Goal: Task Accomplishment & Management: Use online tool/utility

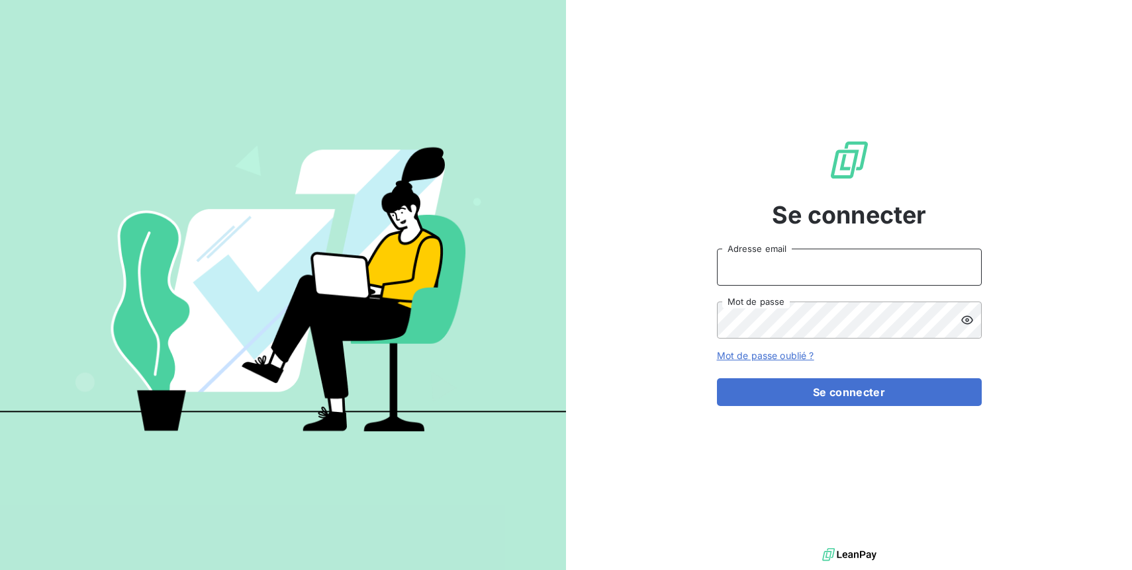
click at [883, 268] on input "Adresse email" at bounding box center [849, 267] width 265 height 37
click at [799, 266] on input "Adresse email" at bounding box center [849, 267] width 265 height 37
type input "[EMAIL_ADDRESS][DOMAIN_NAME]"
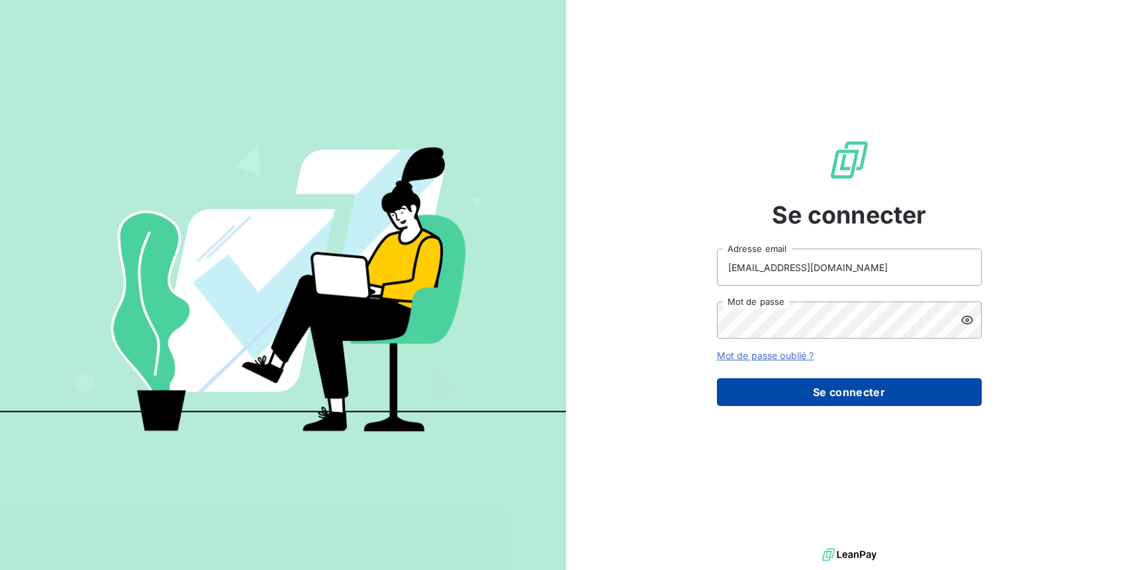
click at [910, 402] on button "Se connecter" at bounding box center [849, 393] width 265 height 28
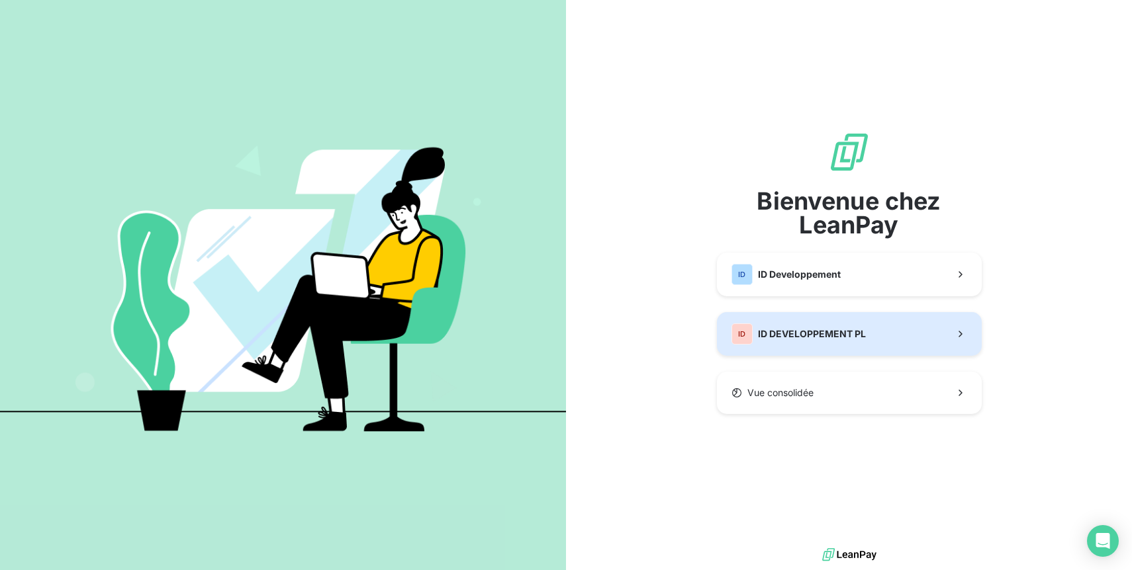
click at [905, 353] on button "ID ID DEVELOPPEMENT PL" at bounding box center [849, 334] width 265 height 44
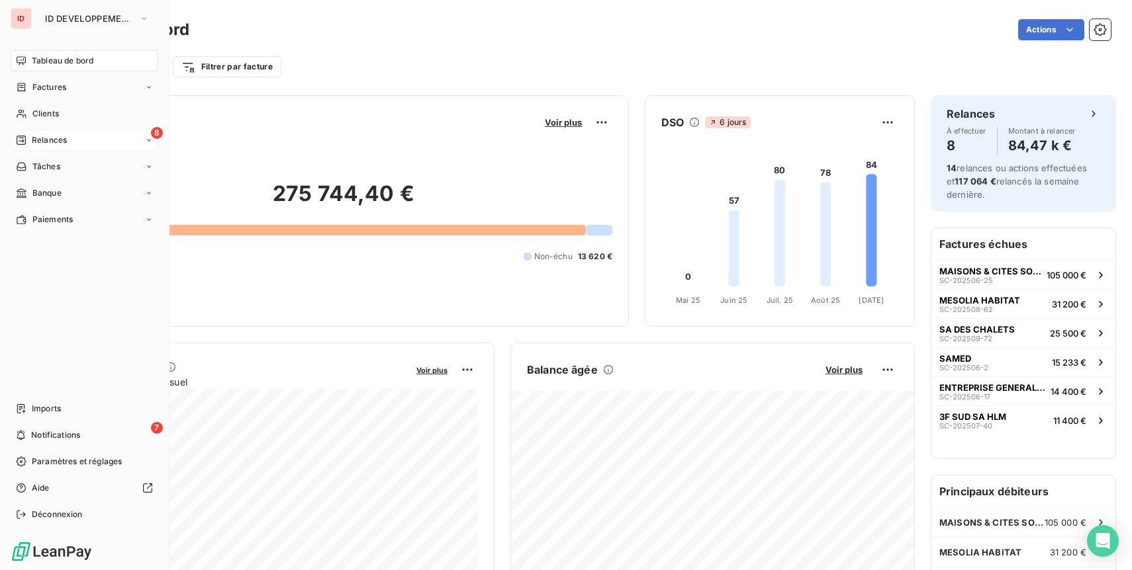
click at [20, 135] on icon at bounding box center [21, 140] width 11 height 11
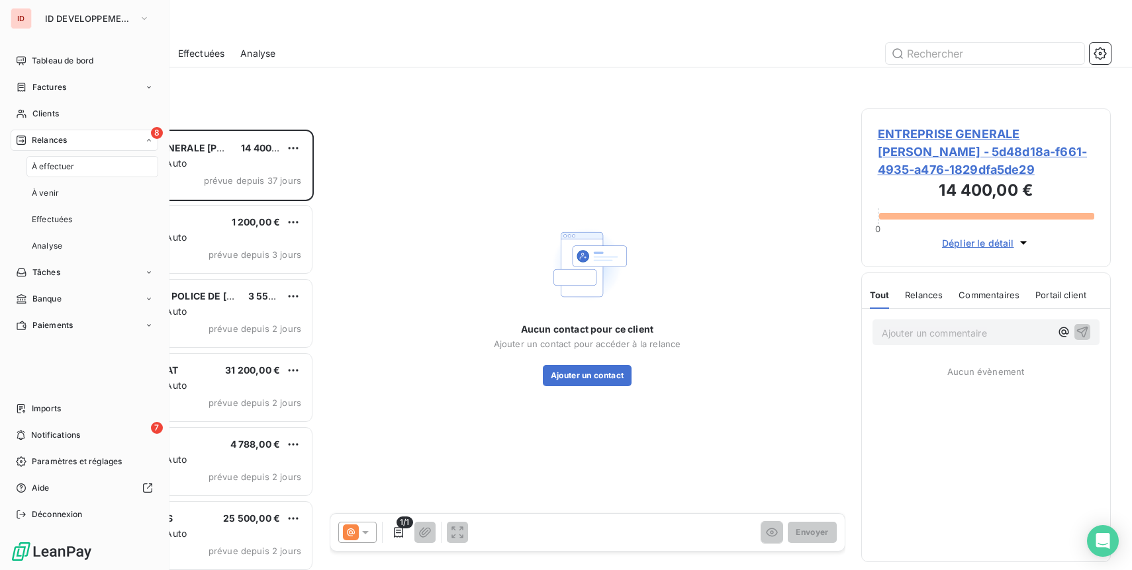
scroll to position [441, 249]
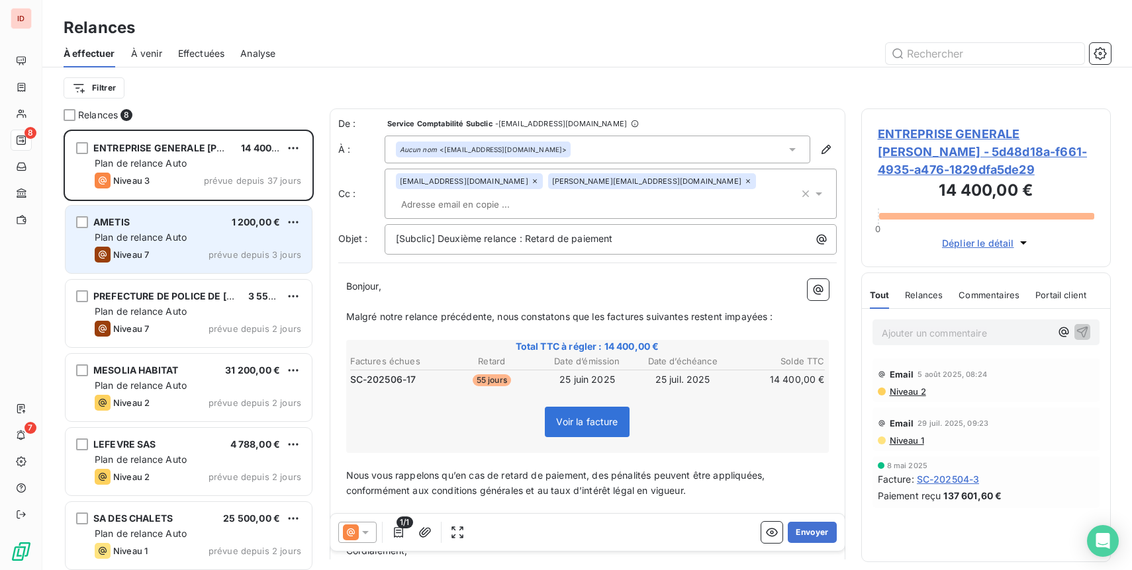
click at [213, 240] on div "Plan de relance Auto" at bounding box center [198, 237] width 206 height 13
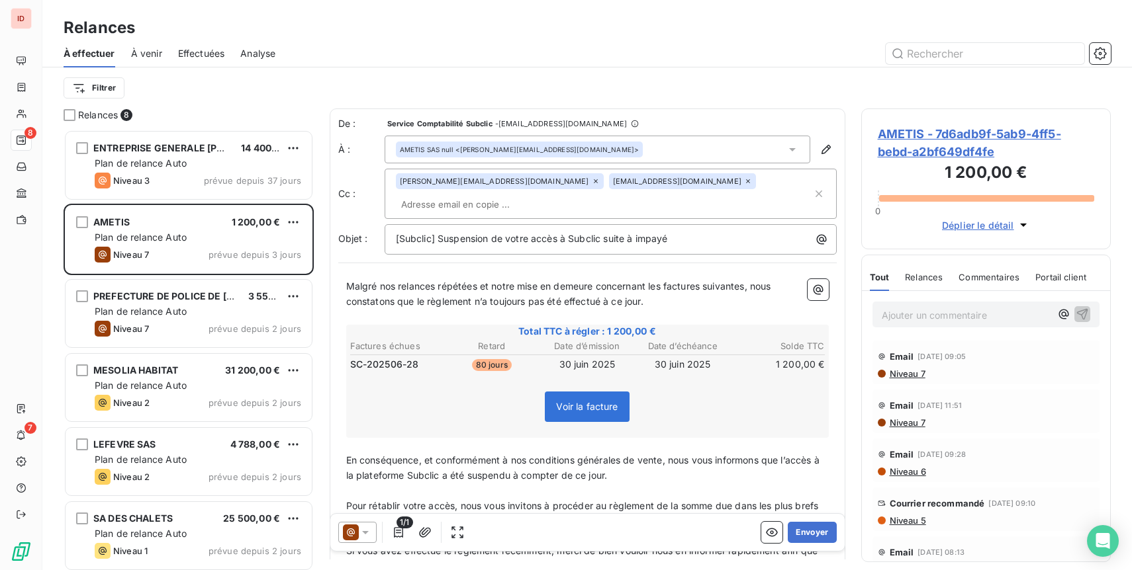
click at [549, 195] on input "text" at bounding box center [472, 205] width 153 height 20
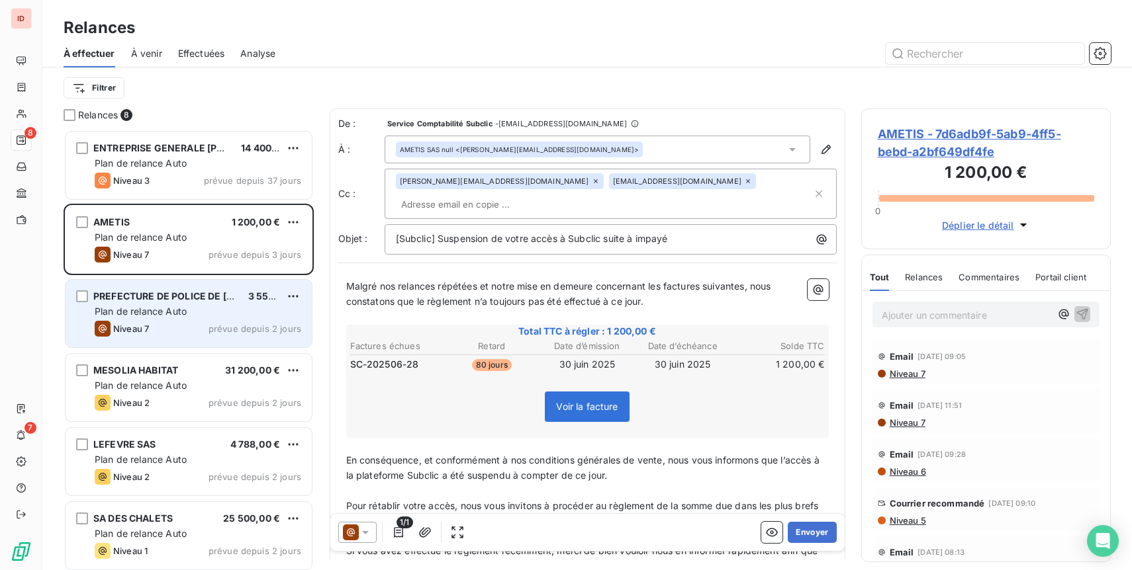
click at [240, 315] on div "Plan de relance Auto" at bounding box center [198, 311] width 206 height 13
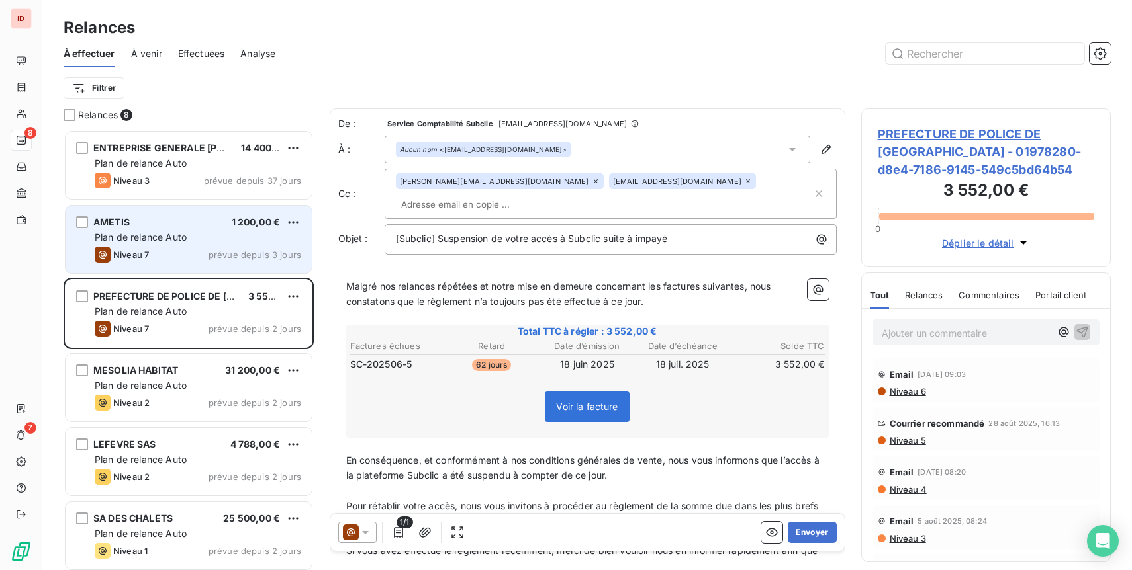
click at [237, 246] on div "AMETIS 1 200,00 € Plan de relance Auto Niveau 7 prévue depuis 3 jours" at bounding box center [189, 239] width 246 height 67
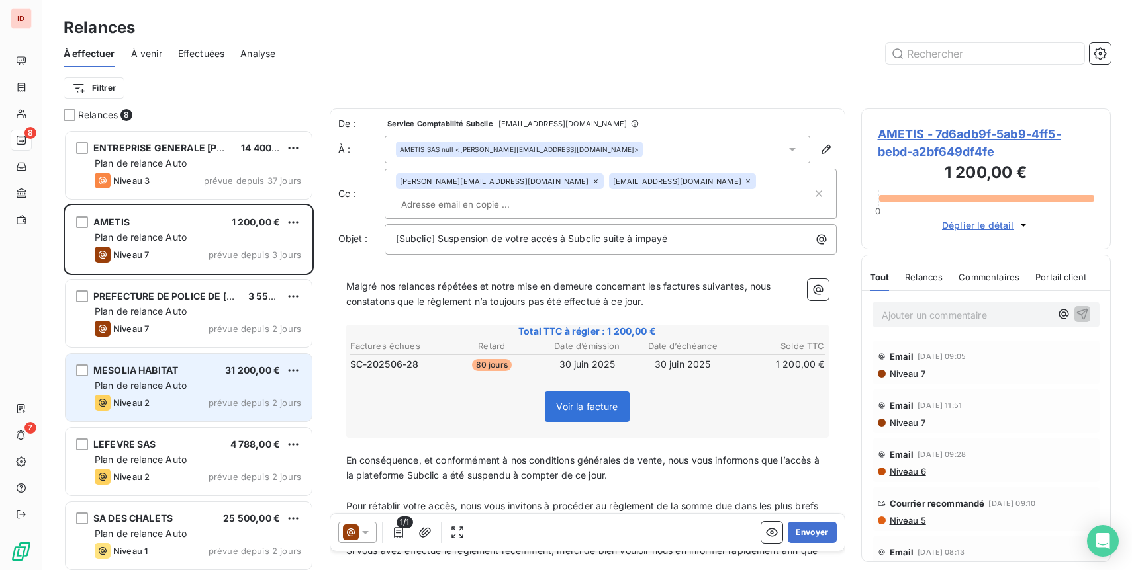
click at [216, 396] on div "Niveau 2 prévue depuis 2 jours" at bounding box center [198, 403] width 206 height 16
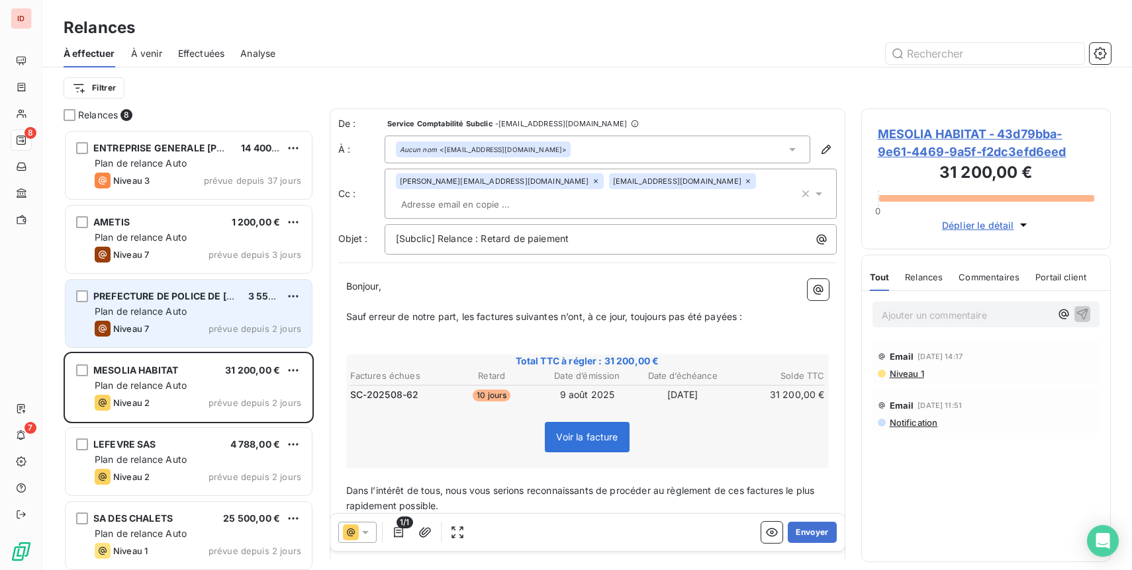
click at [224, 324] on span "prévue depuis 2 jours" at bounding box center [254, 329] width 93 height 11
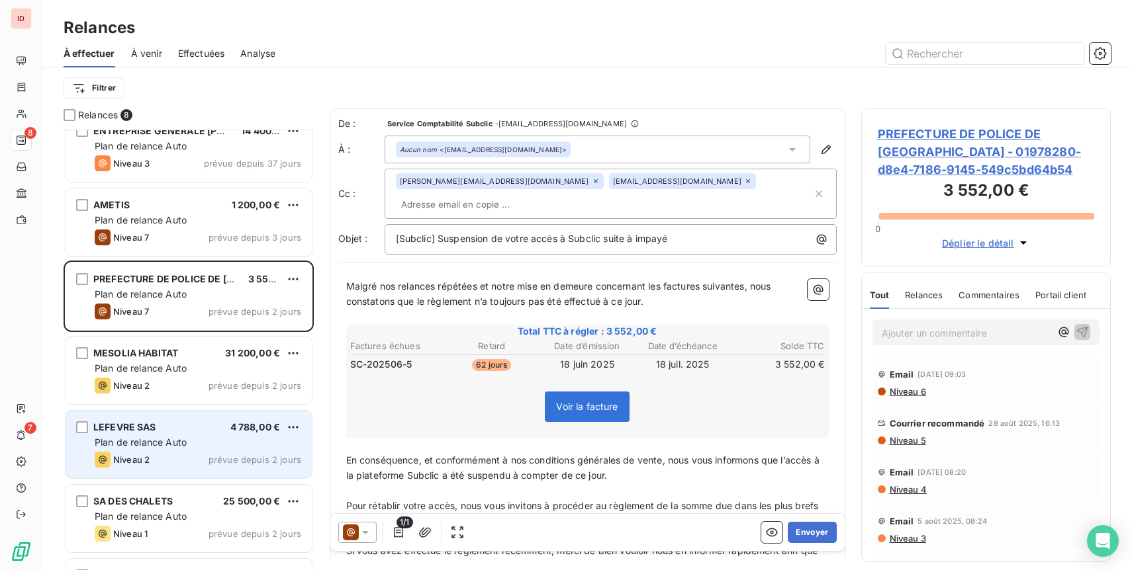
scroll to position [15, 0]
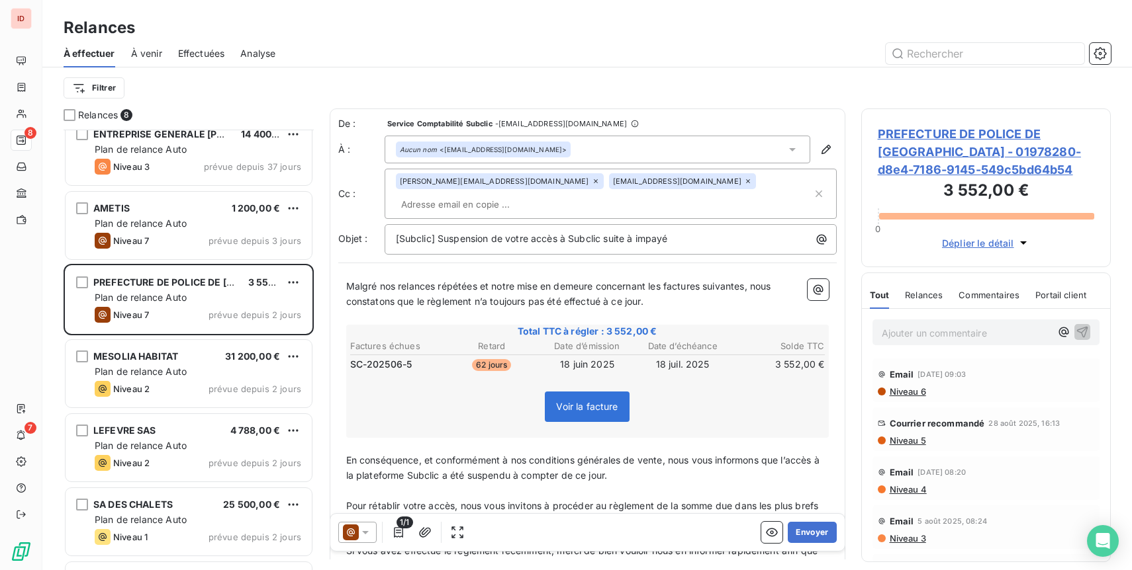
click at [549, 195] on input "text" at bounding box center [472, 205] width 153 height 20
paste input "[EMAIL_ADDRESS][DOMAIN_NAME]"
type input "[EMAIL_ADDRESS][DOMAIN_NAME]"
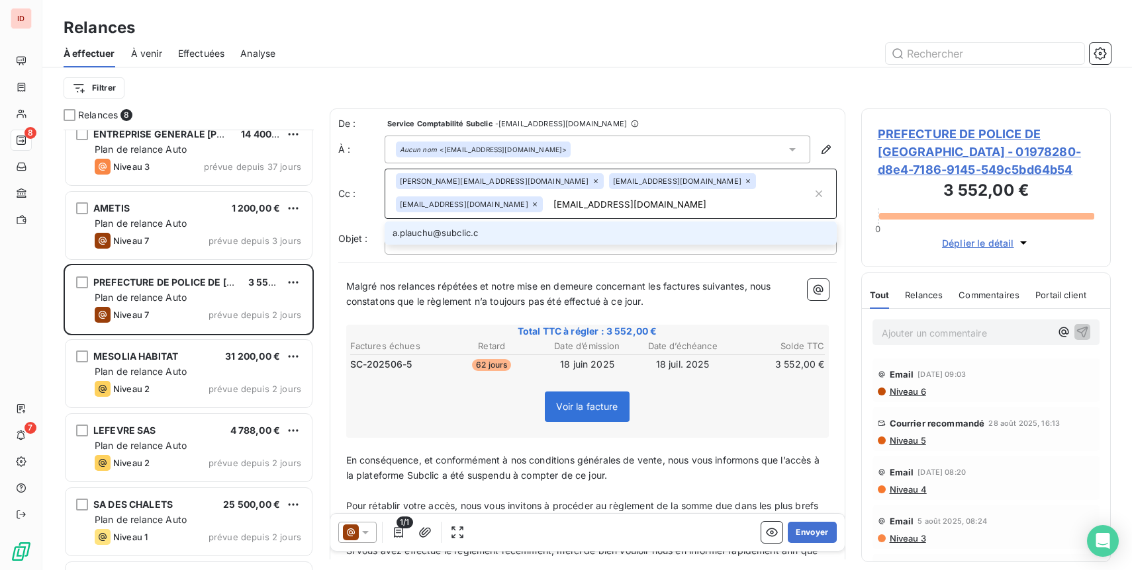
type input "[EMAIL_ADDRESS][DOMAIN_NAME]"
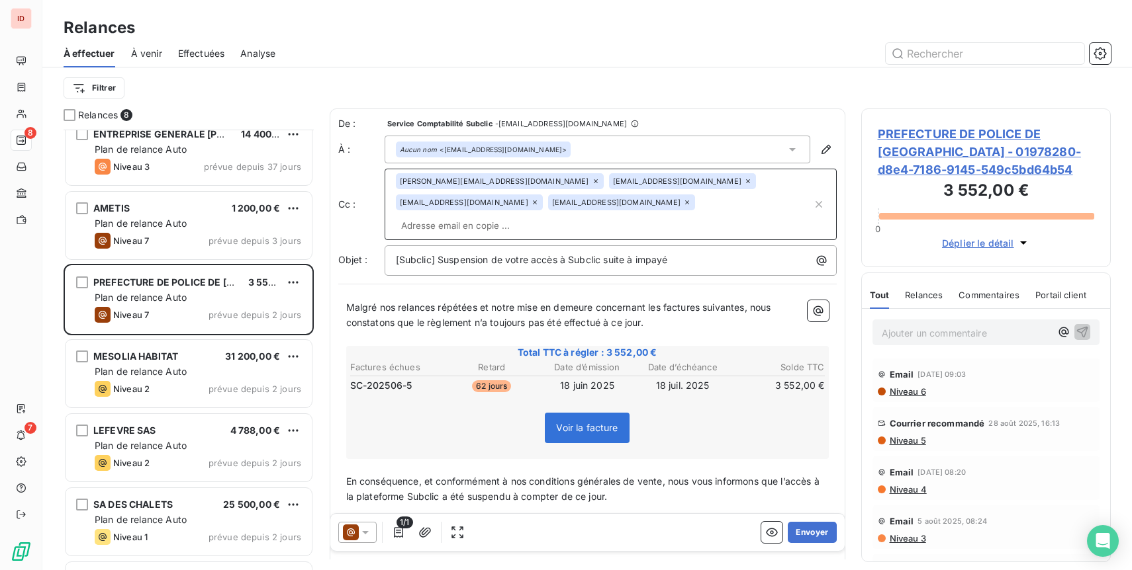
type input "a"
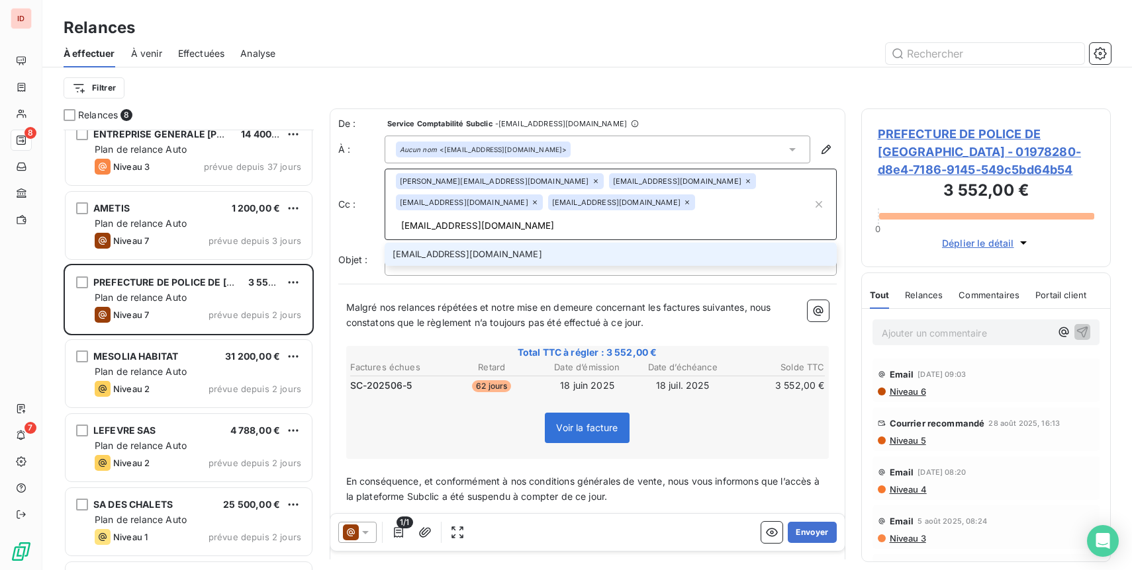
type input "[EMAIL_ADDRESS][DOMAIN_NAME]"
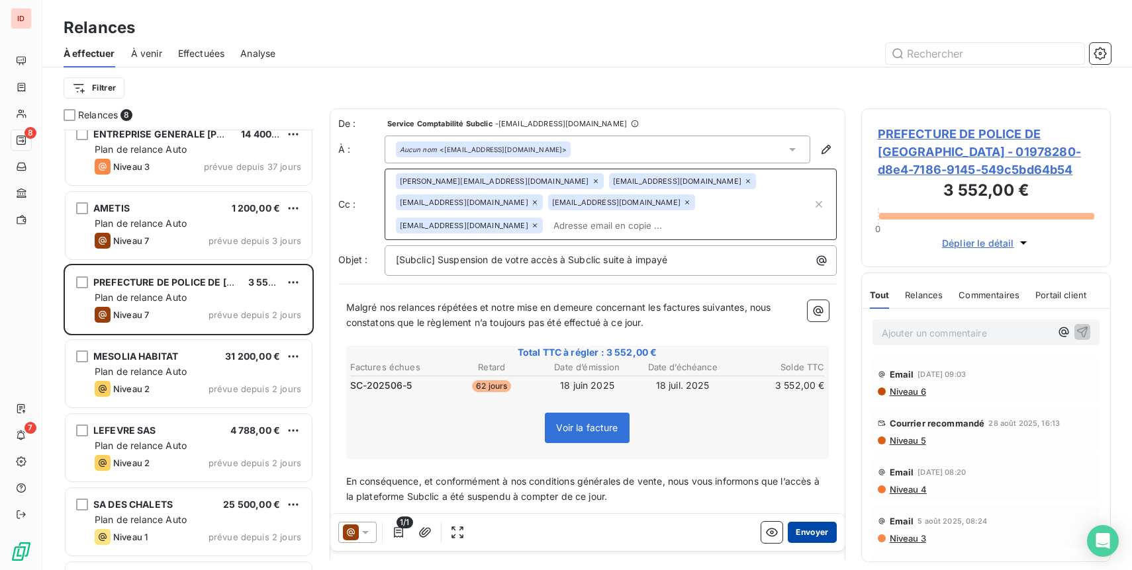
click at [813, 529] on button "Envoyer" at bounding box center [811, 532] width 48 height 21
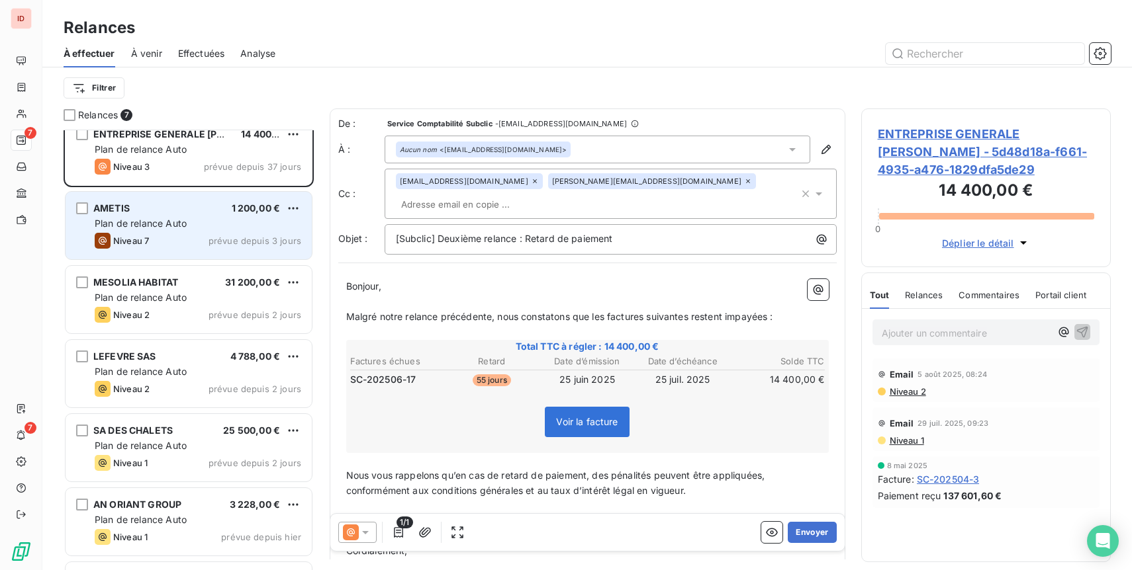
click at [213, 239] on span "prévue depuis 3 jours" at bounding box center [254, 241] width 93 height 11
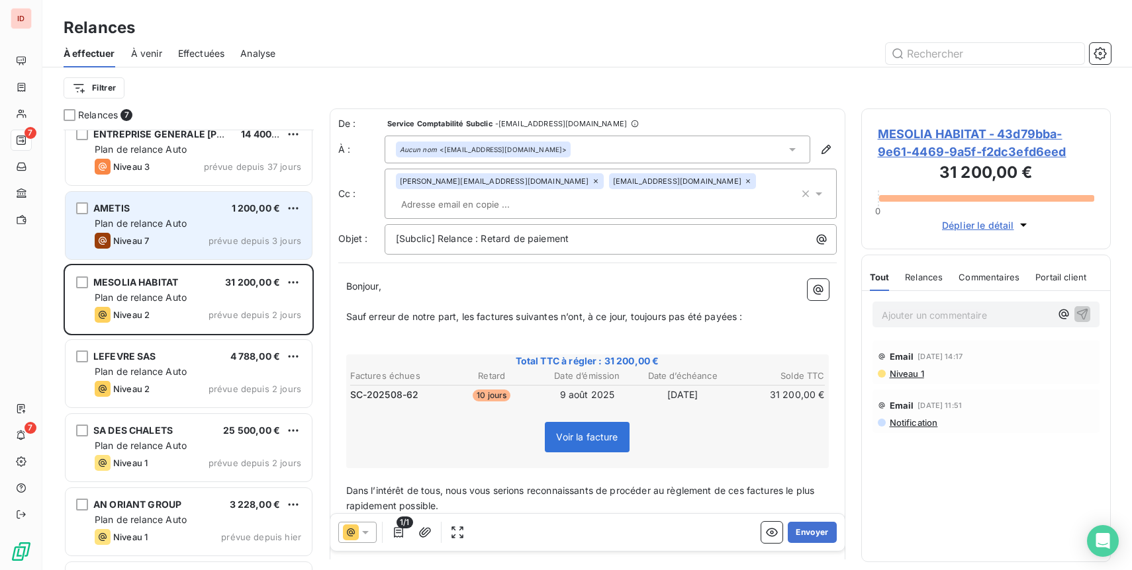
click at [178, 224] on span "Plan de relance Auto" at bounding box center [141, 223] width 92 height 11
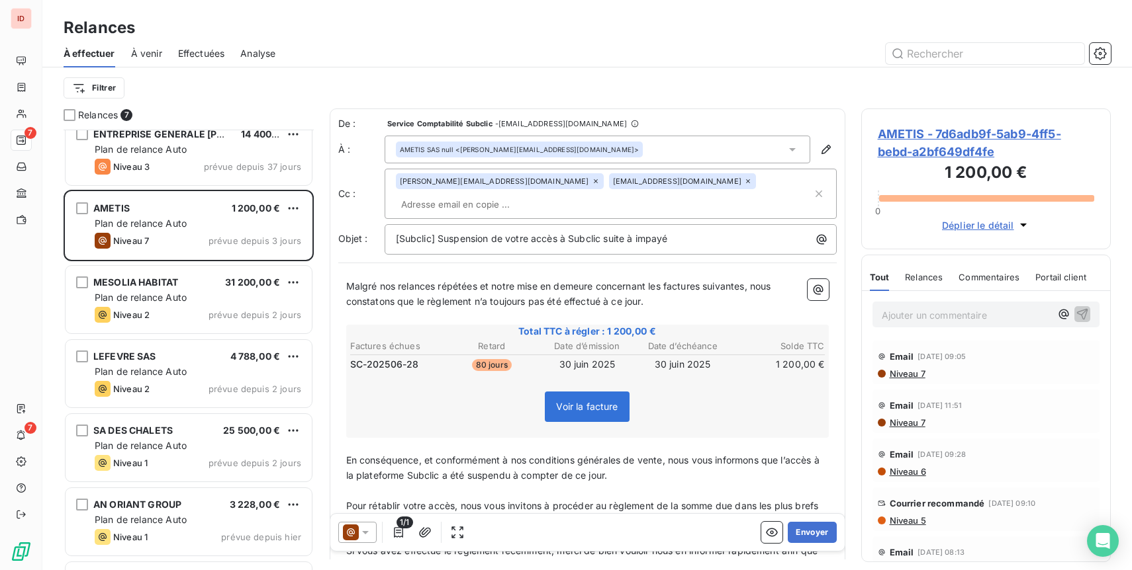
click at [549, 195] on input "text" at bounding box center [472, 205] width 153 height 20
paste input "[EMAIL_ADDRESS][DOMAIN_NAME]"
type input "[EMAIL_ADDRESS][DOMAIN_NAME]"
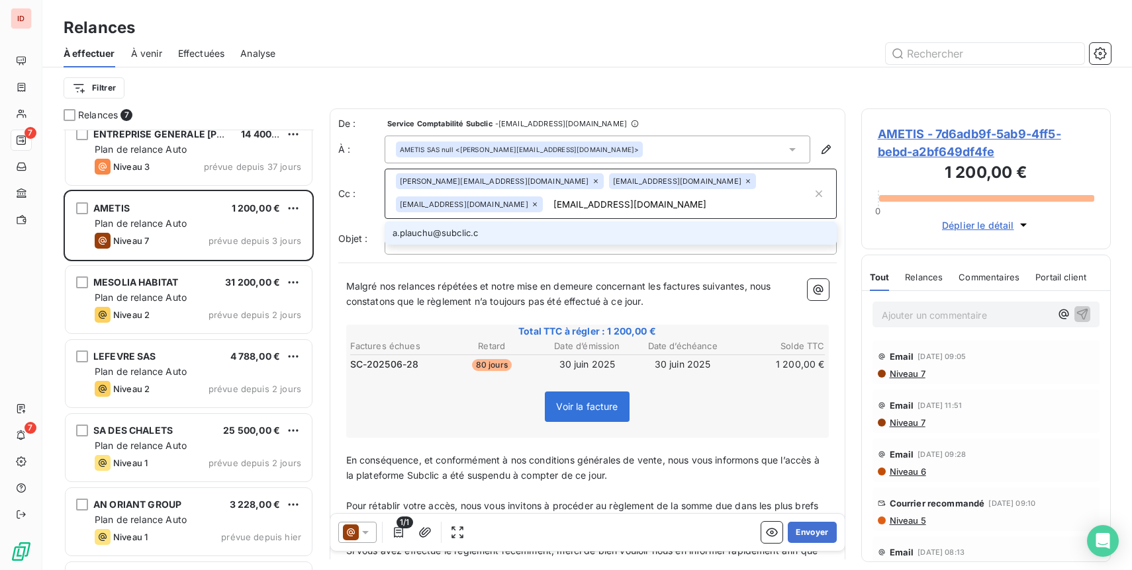
type input "[EMAIL_ADDRESS][DOMAIN_NAME]"
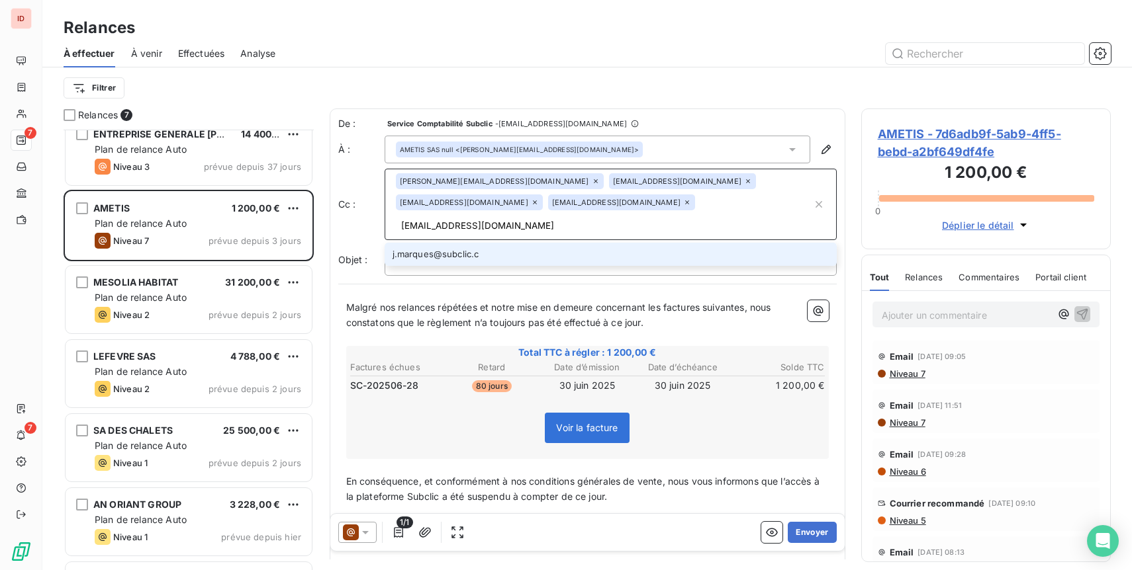
type input "[EMAIL_ADDRESS][DOMAIN_NAME]"
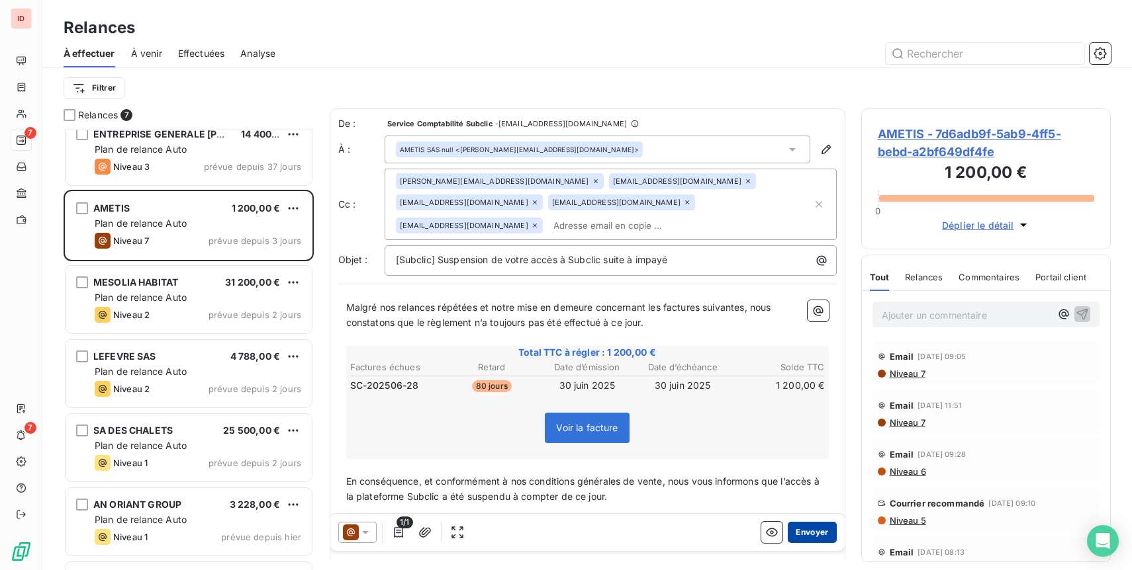
click at [816, 536] on button "Envoyer" at bounding box center [811, 532] width 48 height 21
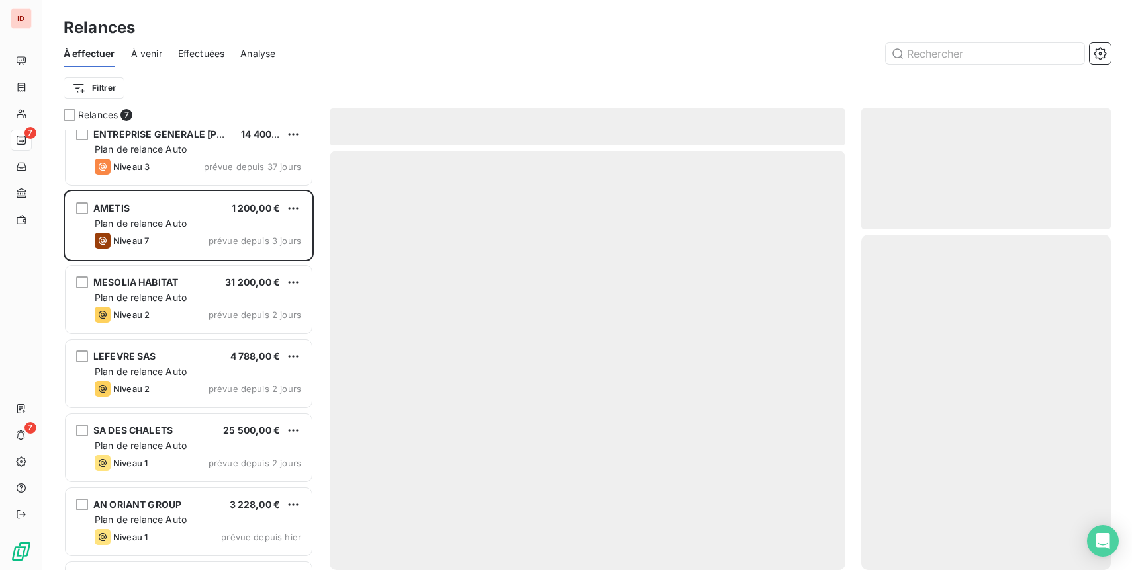
scroll to position [4, 0]
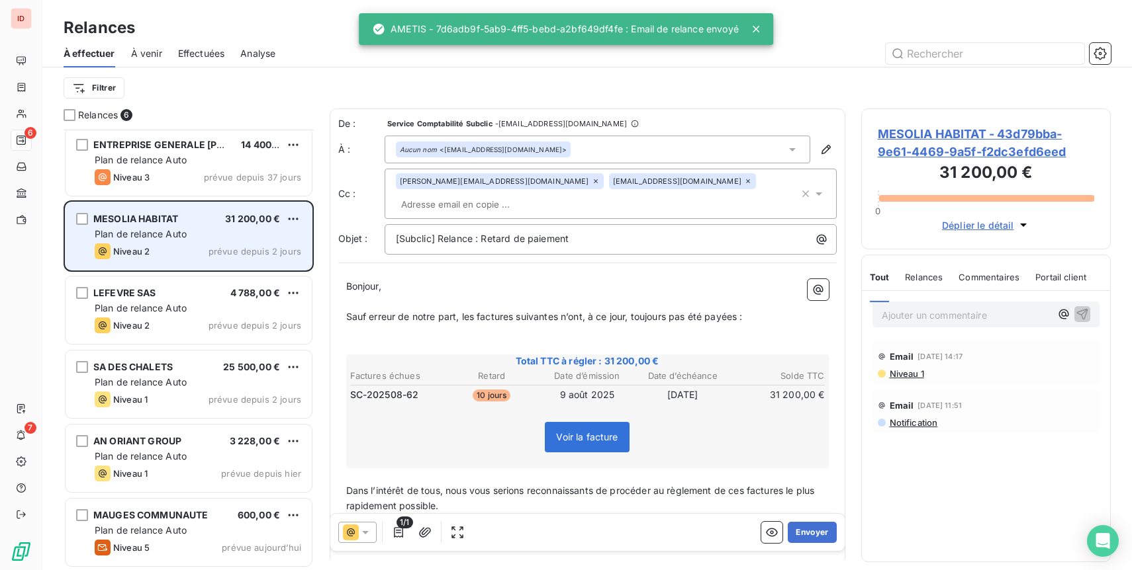
click at [201, 232] on div "Plan de relance Auto" at bounding box center [198, 234] width 206 height 13
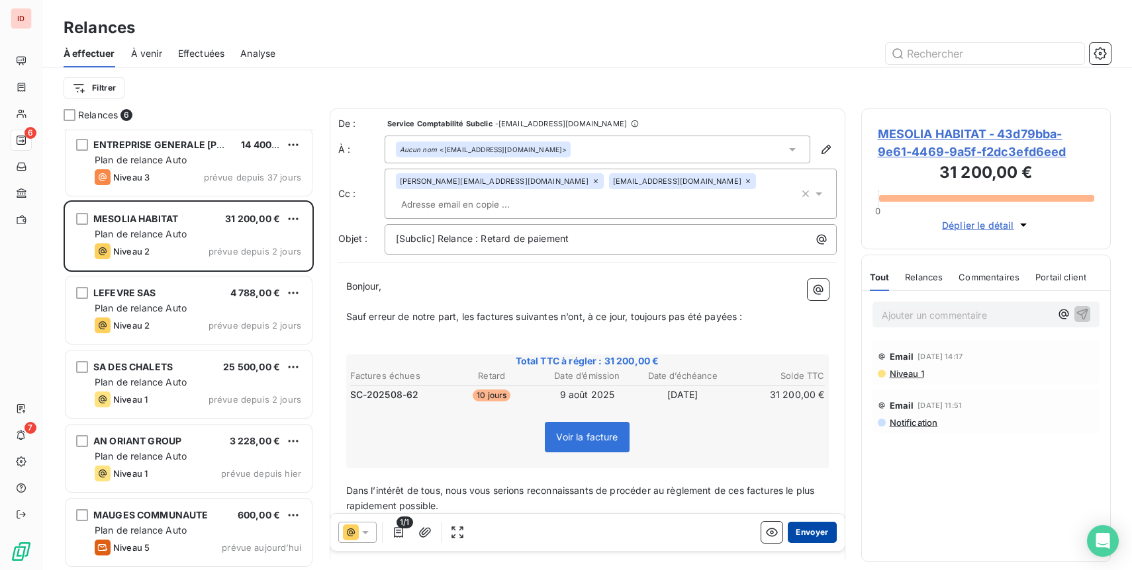
click at [812, 531] on button "Envoyer" at bounding box center [811, 532] width 48 height 21
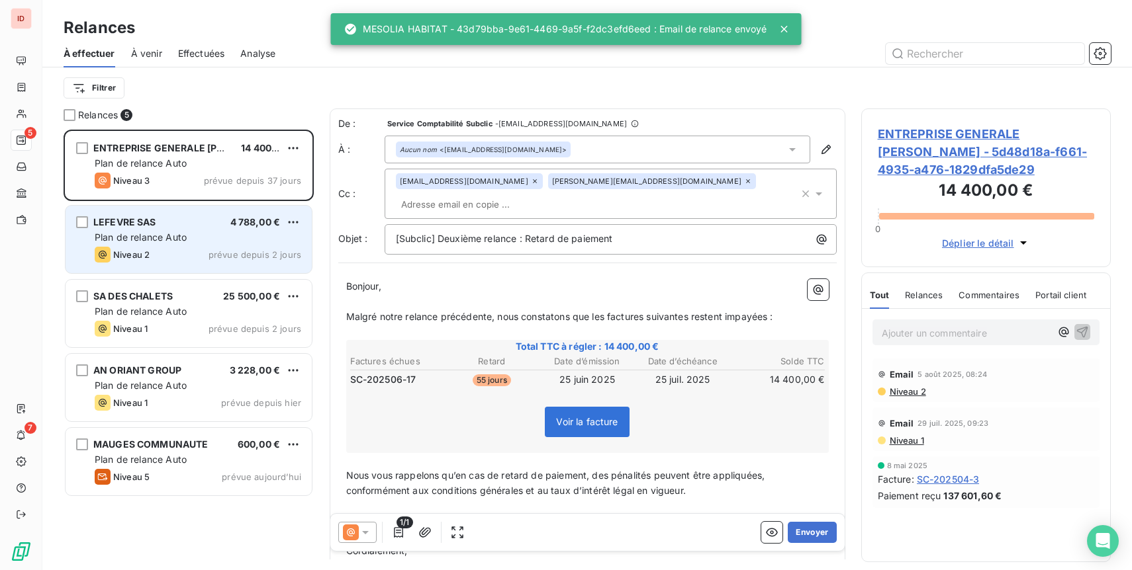
click at [195, 249] on div "Niveau 2 prévue depuis 2 jours" at bounding box center [198, 255] width 206 height 16
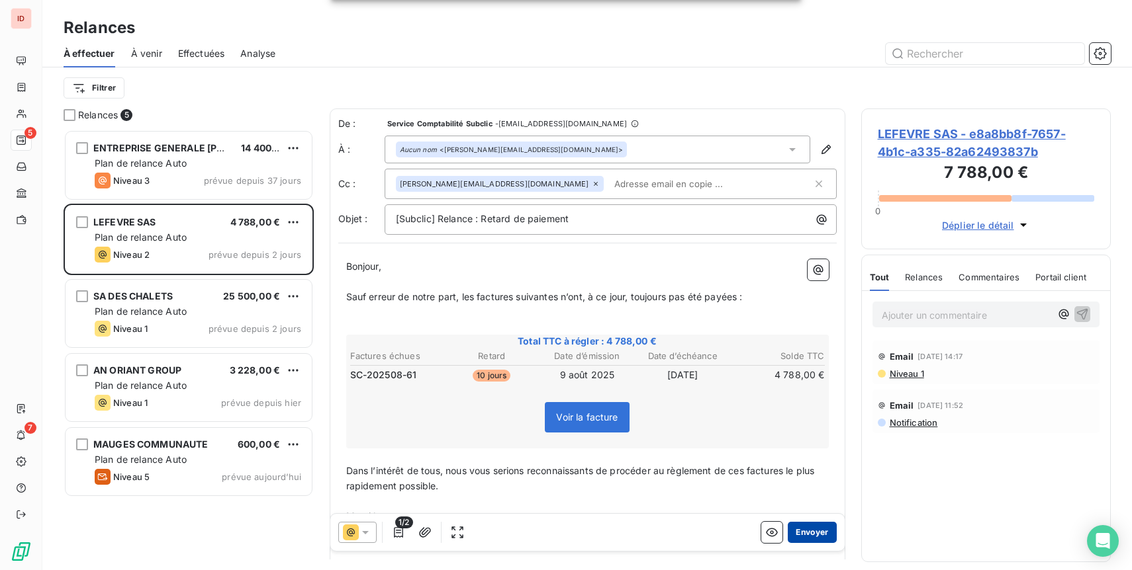
click at [819, 535] on button "Envoyer" at bounding box center [811, 532] width 48 height 21
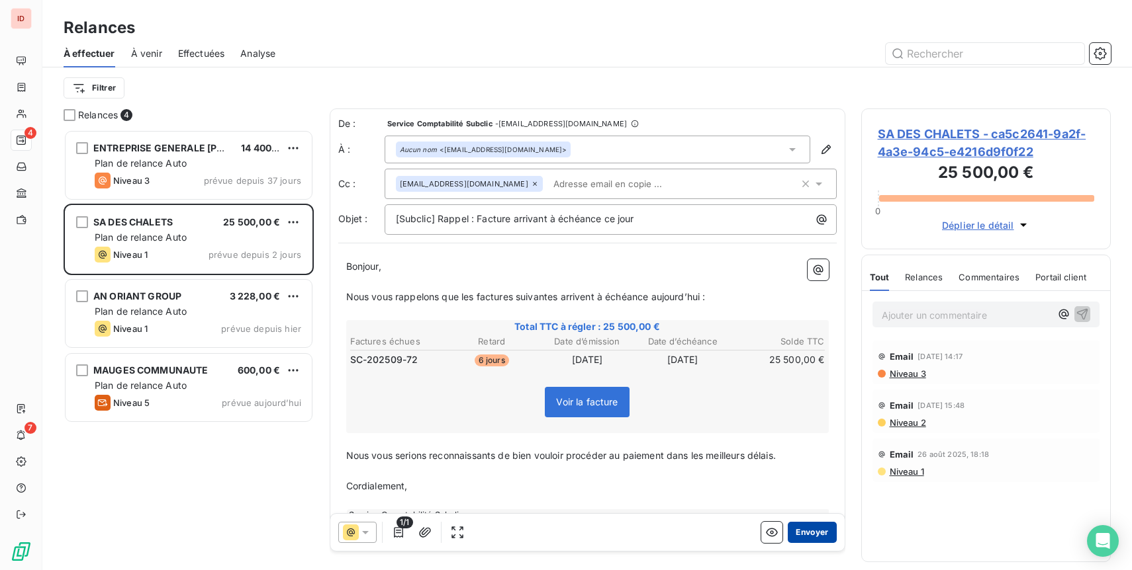
click at [809, 529] on button "Envoyer" at bounding box center [811, 532] width 48 height 21
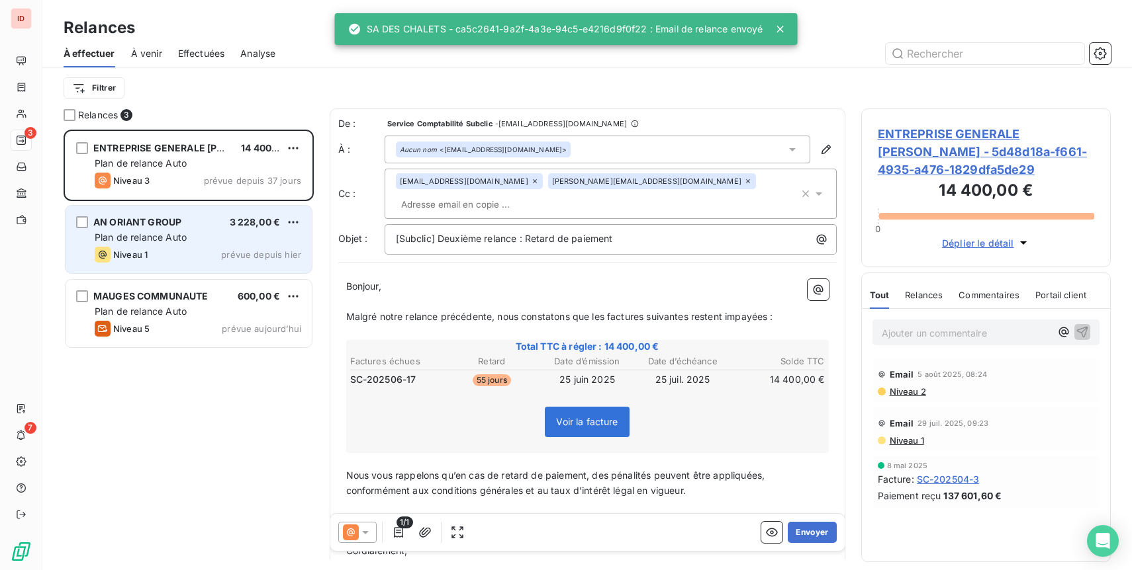
click at [206, 237] on div "Plan de relance Auto" at bounding box center [198, 237] width 206 height 13
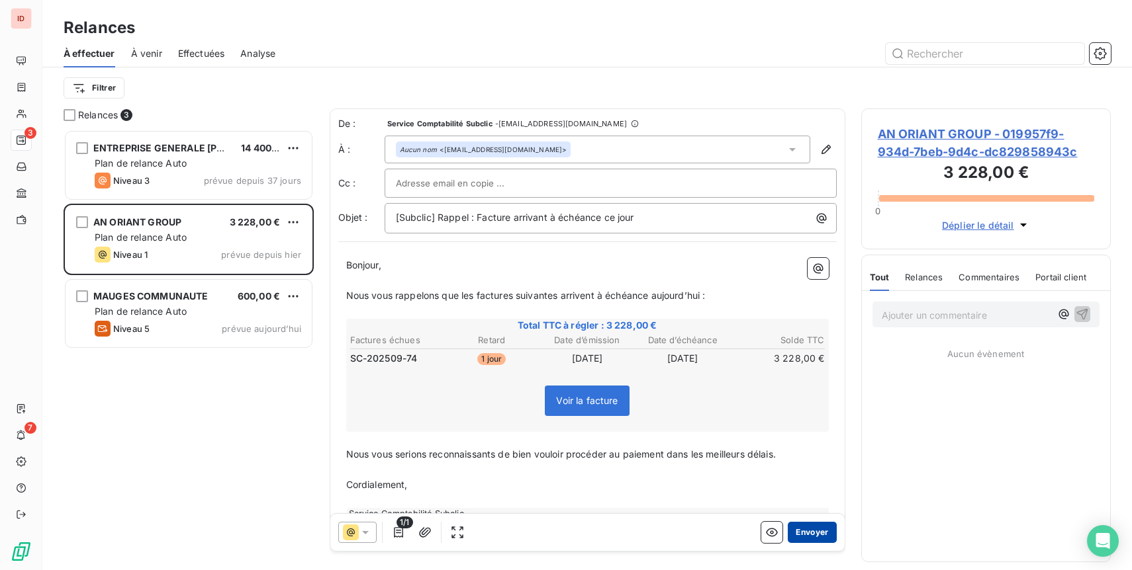
click at [817, 534] on button "Envoyer" at bounding box center [811, 532] width 48 height 21
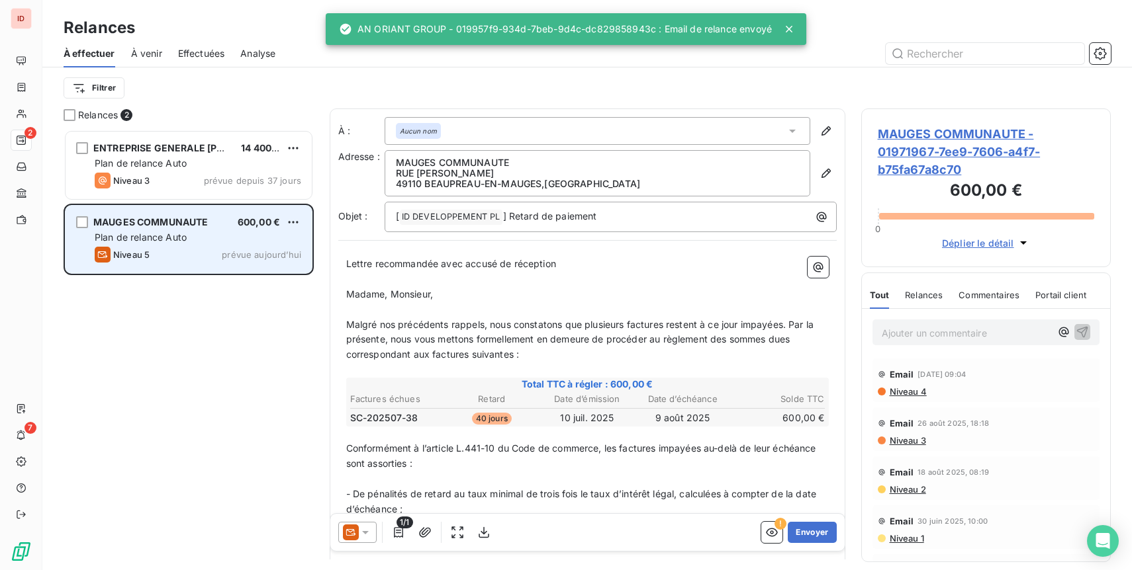
click at [244, 245] on div "MAUGES COMMUNAUTE 600,00 € Plan de relance Auto Niveau 5 prévue [DATE]" at bounding box center [189, 239] width 246 height 67
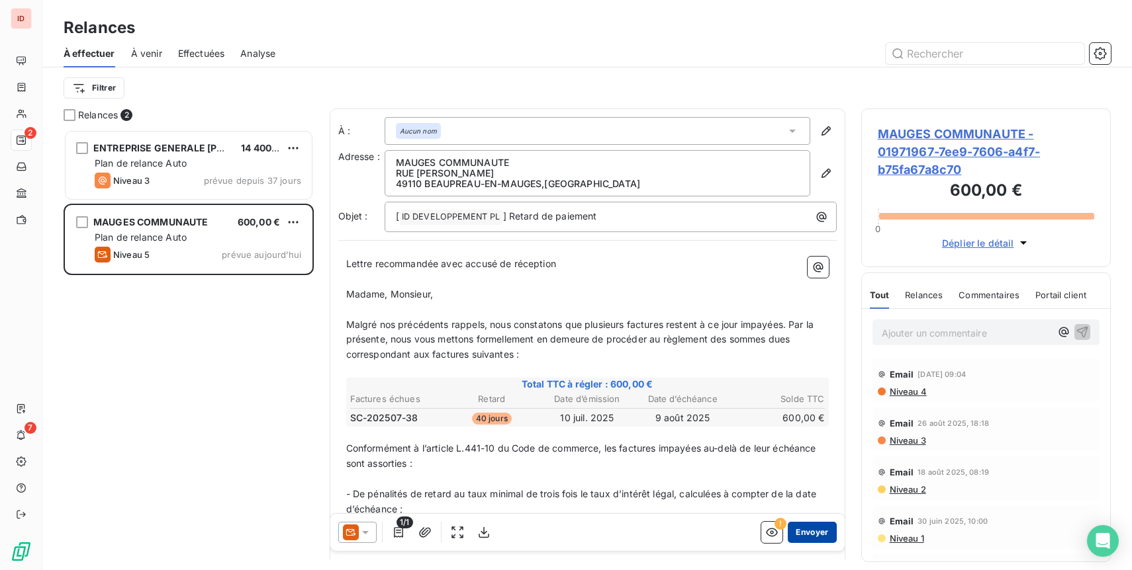
click at [809, 539] on button "Envoyer" at bounding box center [811, 532] width 48 height 21
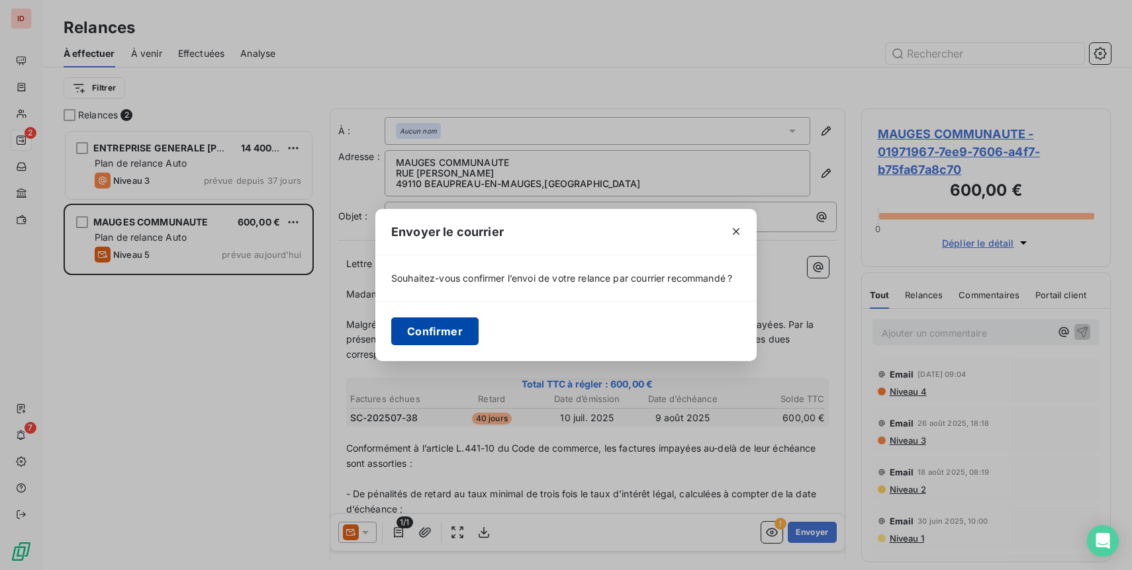
click at [441, 330] on button "Confirmer" at bounding box center [434, 332] width 87 height 28
